Goal: Check status: Check status

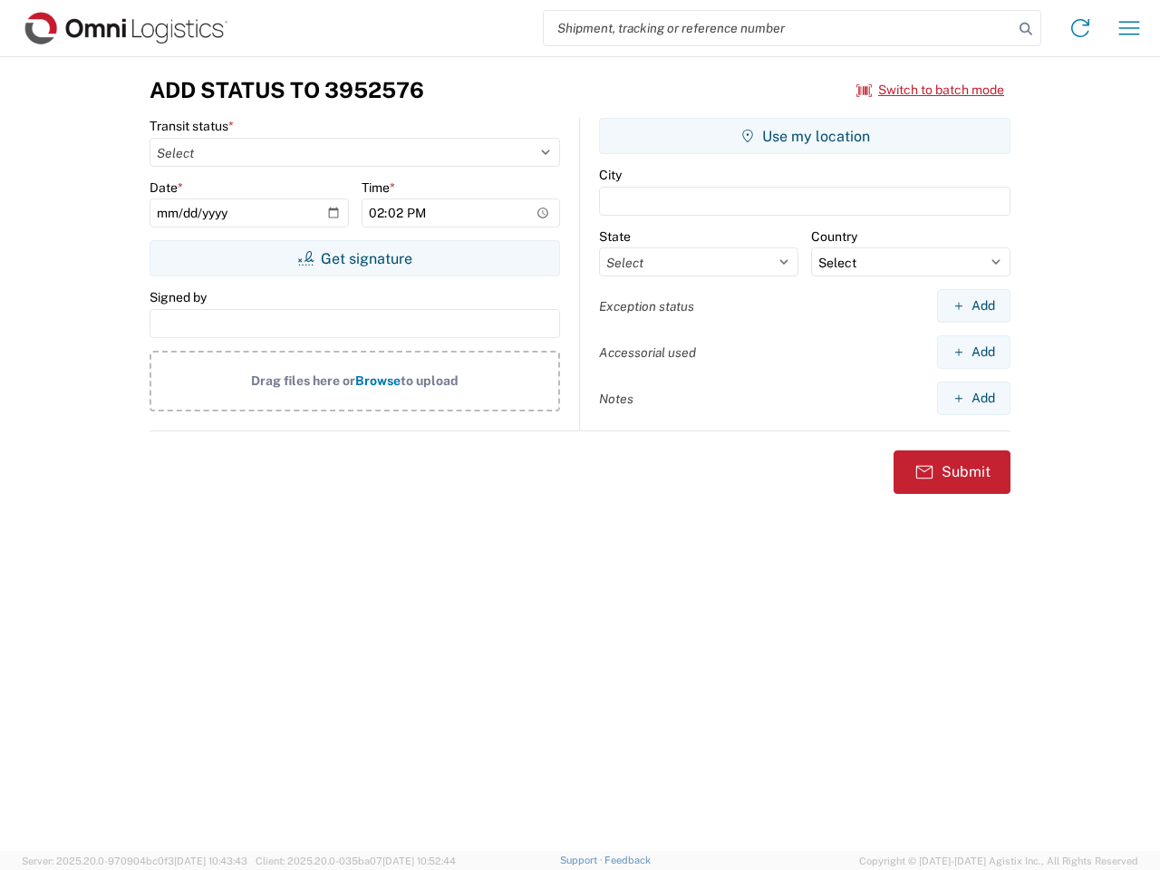
click at [779, 28] on input "search" at bounding box center [779, 28] width 470 height 34
click at [1026, 29] on icon at bounding box center [1025, 28] width 25 height 25
click at [1080, 28] on icon at bounding box center [1080, 28] width 29 height 29
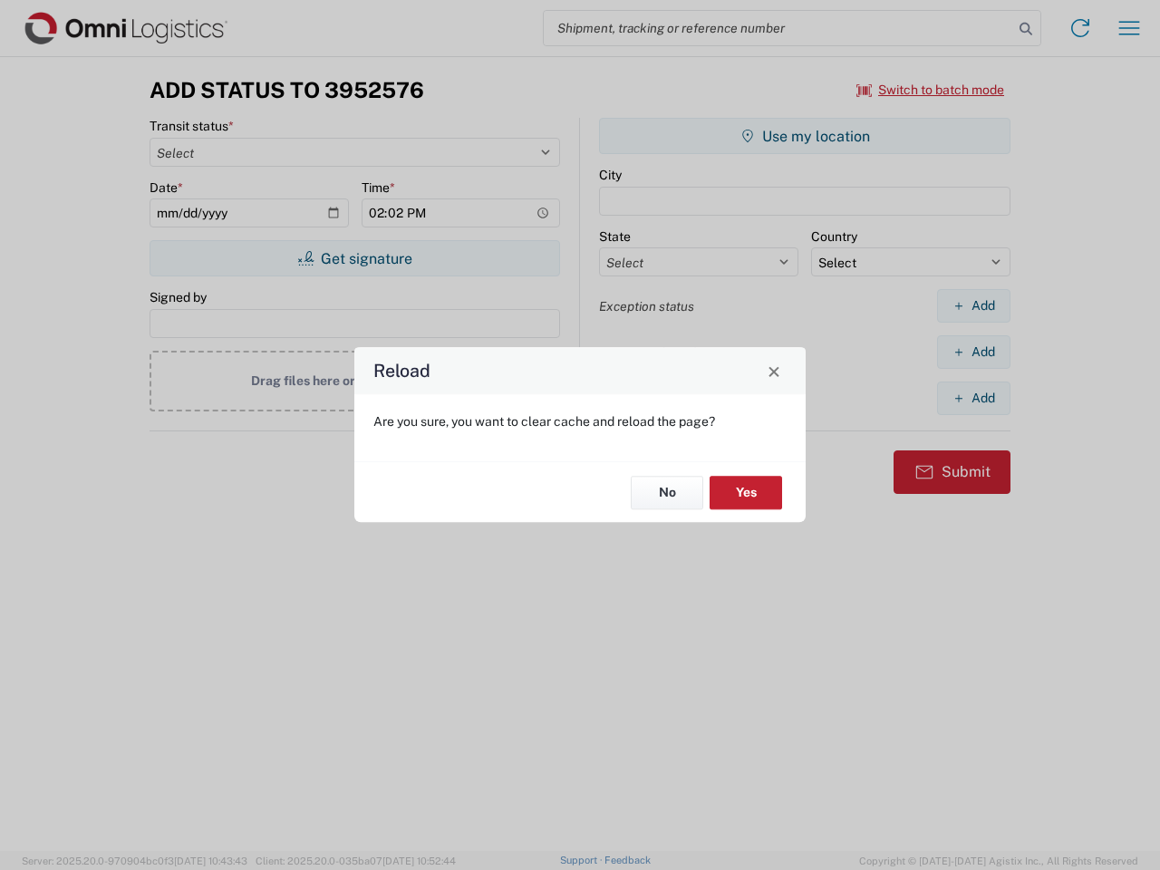
click at [1129, 28] on div "Reload Are you sure, you want to clear cache and reload the page? No Yes" at bounding box center [580, 435] width 1160 height 870
click at [931, 90] on div "Reload Are you sure, you want to clear cache and reload the page? No Yes" at bounding box center [580, 435] width 1160 height 870
click at [354, 258] on div "Reload Are you sure, you want to clear cache and reload the page? No Yes" at bounding box center [580, 435] width 1160 height 870
click at [805, 136] on div "Reload Are you sure, you want to clear cache and reload the page? No Yes" at bounding box center [580, 435] width 1160 height 870
click at [974, 305] on div "Reload Are you sure, you want to clear cache and reload the page? No Yes" at bounding box center [580, 435] width 1160 height 870
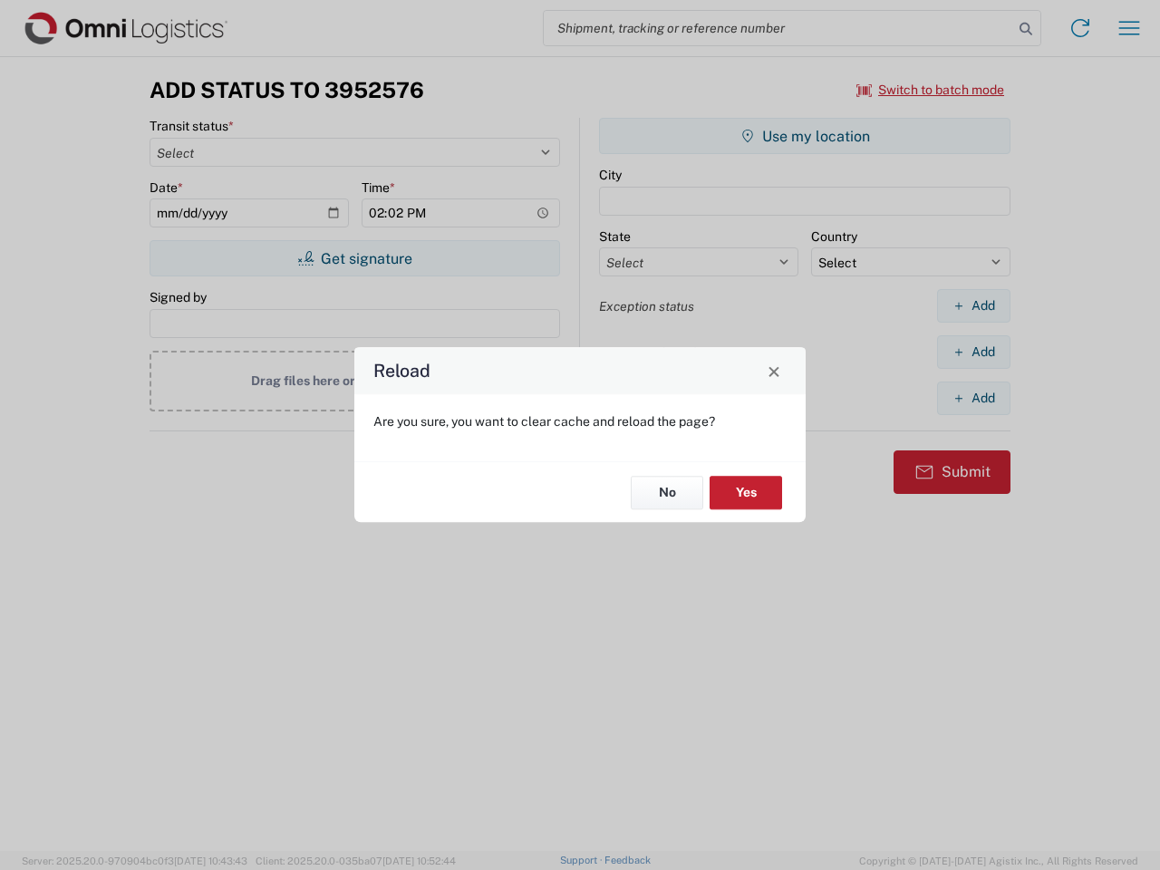
click at [974, 352] on div "Reload Are you sure, you want to clear cache and reload the page? No Yes" at bounding box center [580, 435] width 1160 height 870
click at [974, 398] on div "Reload Are you sure, you want to clear cache and reload the page? No Yes" at bounding box center [580, 435] width 1160 height 870
